Goal: Answer question/provide support

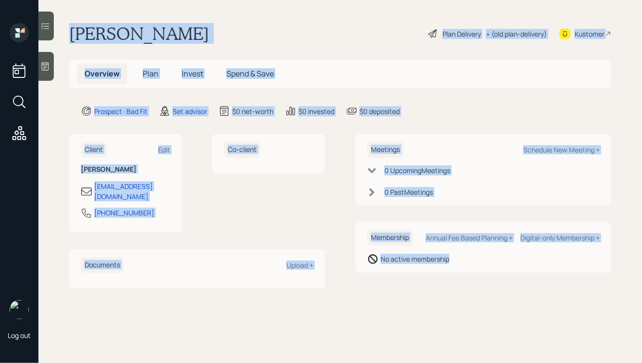
drag, startPoint x: 71, startPoint y: 27, endPoint x: 448, endPoint y: 292, distance: 461.0
click at [448, 292] on main "[PERSON_NAME] Plan Delivery • (old plan-delivery) Kustomer Overview Plan Invest…" at bounding box center [340, 181] width 604 height 363
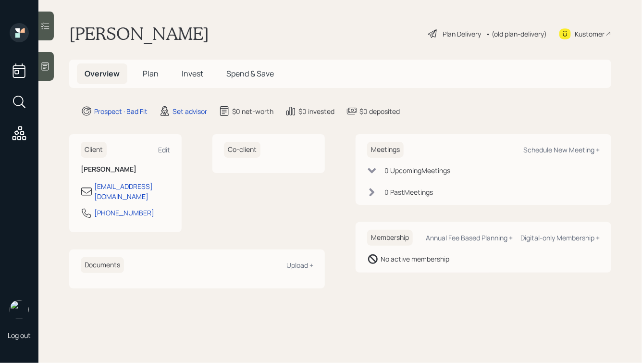
click at [40, 65] on div at bounding box center [45, 66] width 15 height 29
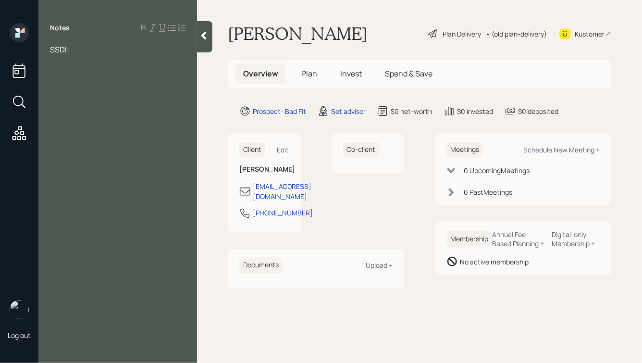
click at [52, 50] on span "SSDI:" at bounding box center [59, 49] width 19 height 11
click at [83, 58] on div "SSDI:" at bounding box center [118, 60] width 136 height 11
click at [61, 48] on div at bounding box center [118, 49] width 136 height 11
